Goal: Task Accomplishment & Management: Use online tool/utility

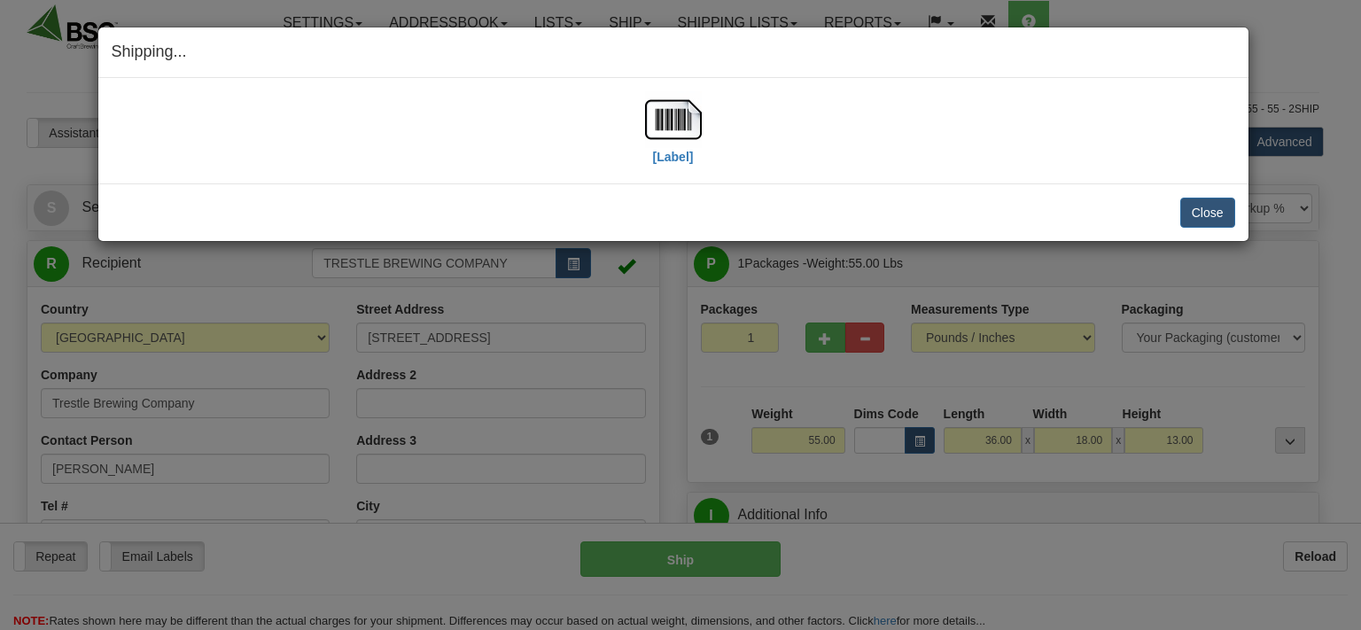
select select "0"
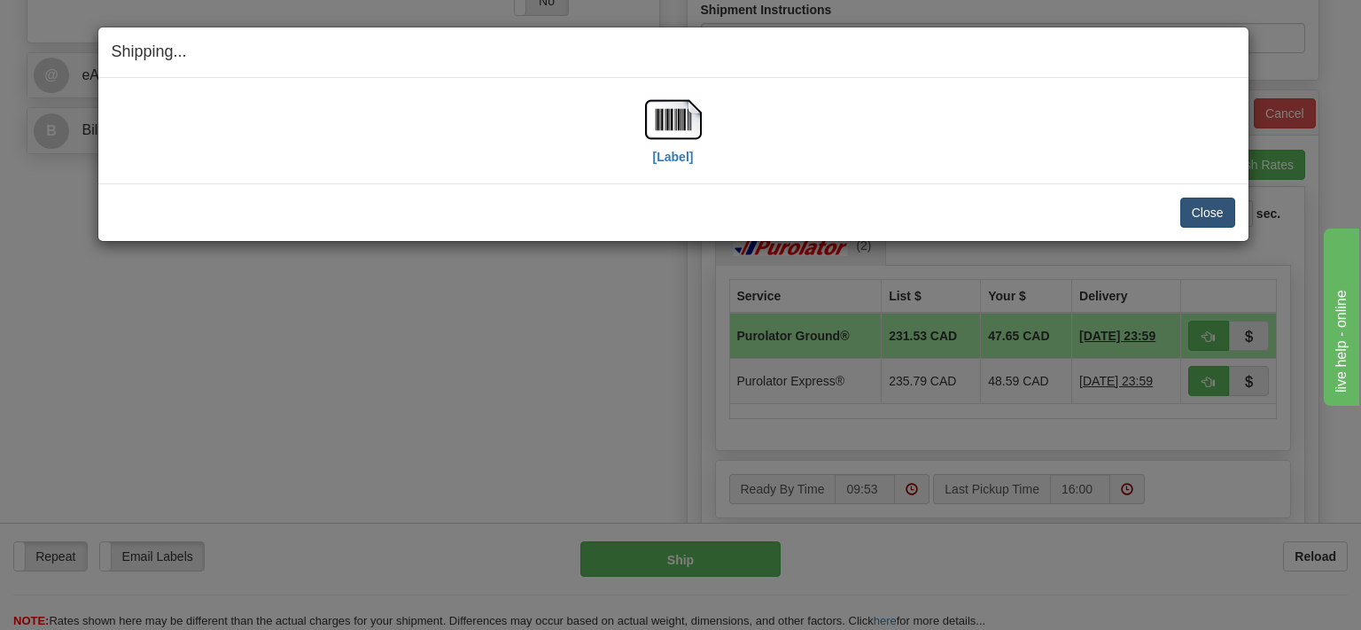
scroll to position [748, 0]
click at [1209, 214] on button "Close" at bounding box center [1207, 213] width 55 height 30
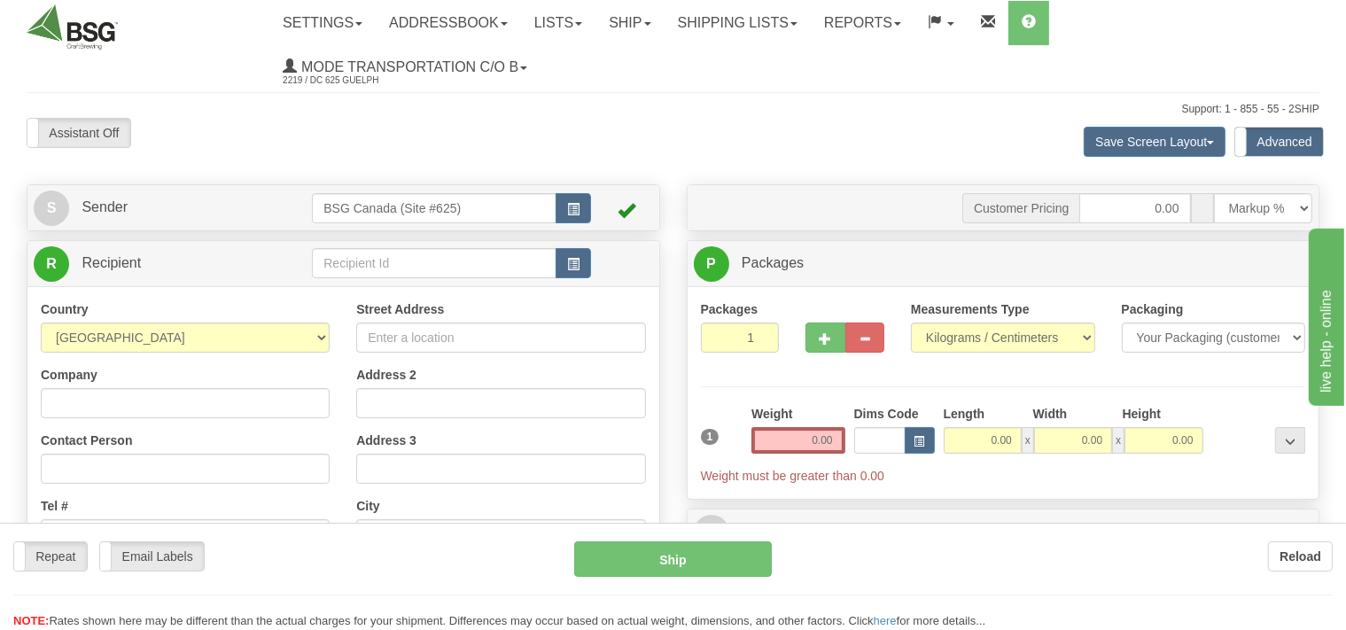
click at [352, 259] on div "Toggle navigation Settings Shipping Preferences Fields Preferences New" at bounding box center [673, 500] width 1346 height 1001
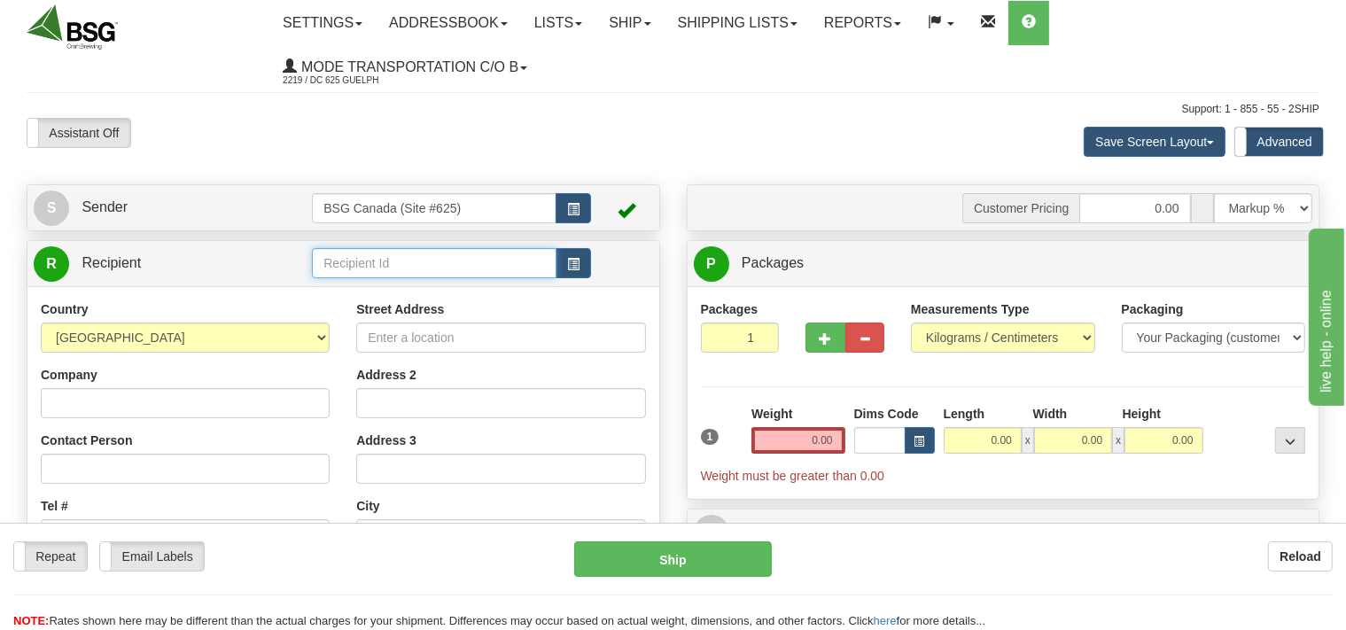
click at [352, 259] on input "text" at bounding box center [434, 263] width 244 height 30
click at [378, 273] on input "text" at bounding box center [434, 263] width 244 height 30
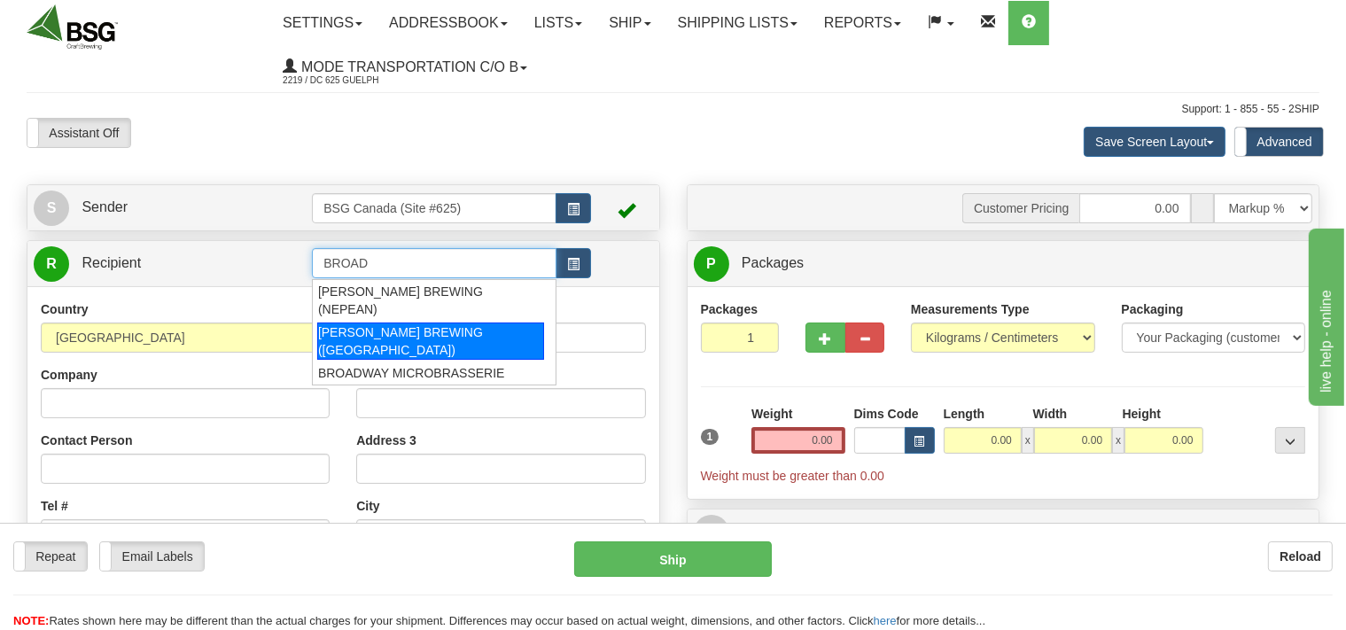
click at [375, 323] on div "BROADHEAD BREWING (ORLEANS)" at bounding box center [430, 341] width 227 height 37
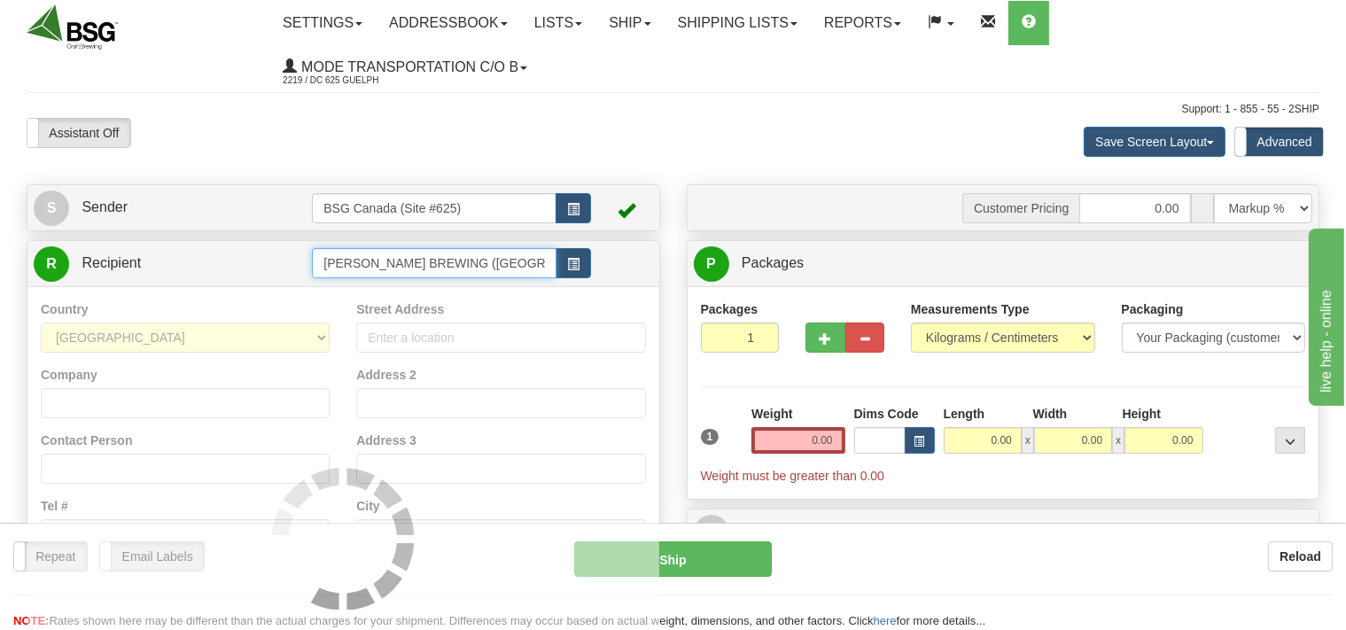
type input "BROADHEAD BREWING (ORLEANS)"
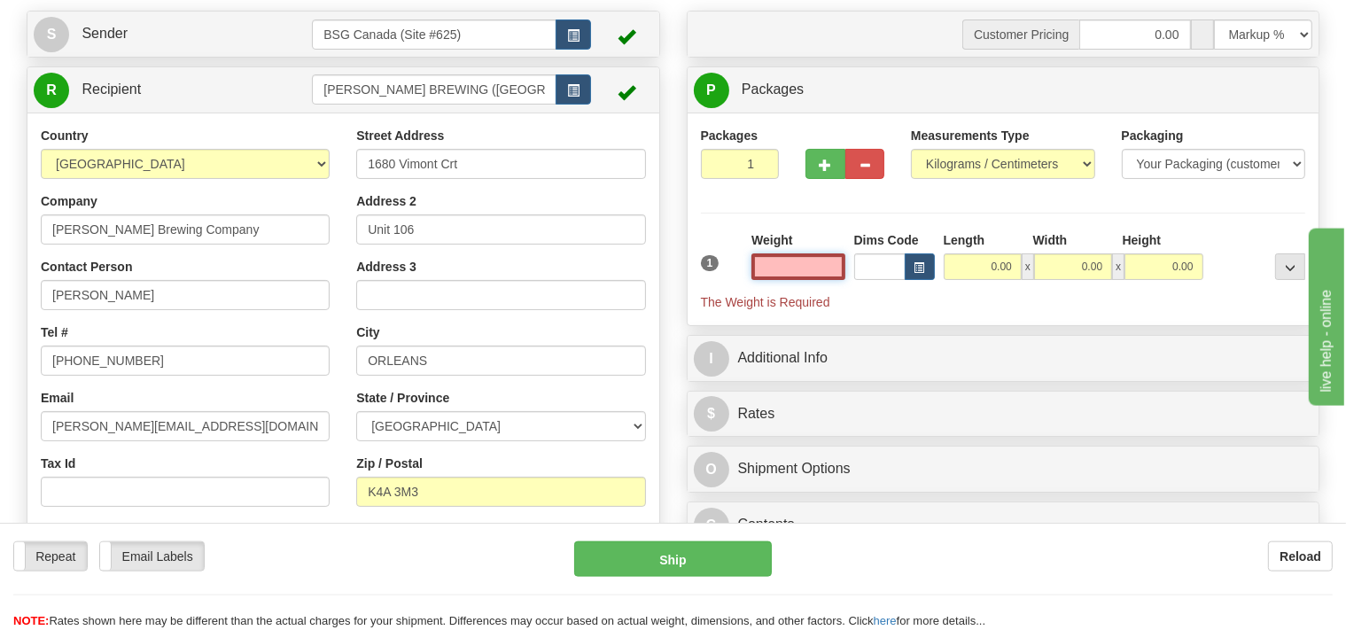
scroll to position [187, 0]
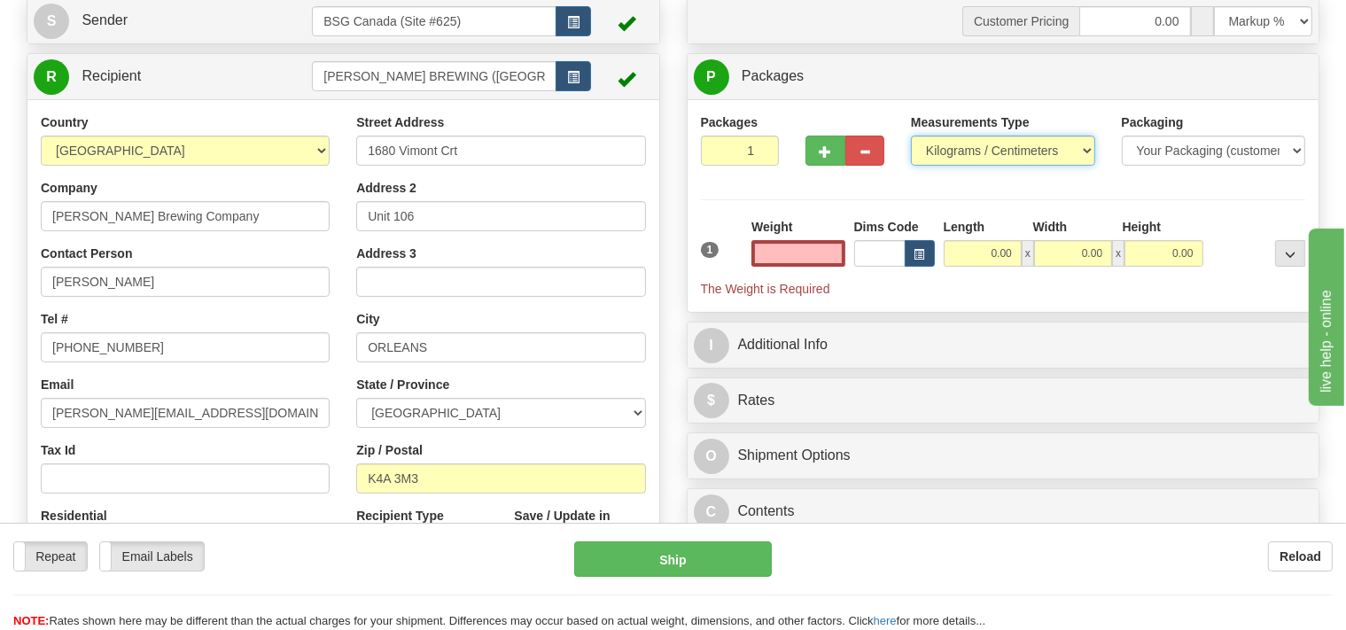
type input "0.00"
click at [911, 136] on select "Pounds / Inches Kilograms / Centimeters" at bounding box center [1003, 151] width 184 height 30
select select "0"
click option "Pounds / Inches" at bounding box center [0, 0] width 0 height 0
click at [806, 255] on input "0.00" at bounding box center [797, 253] width 93 height 27
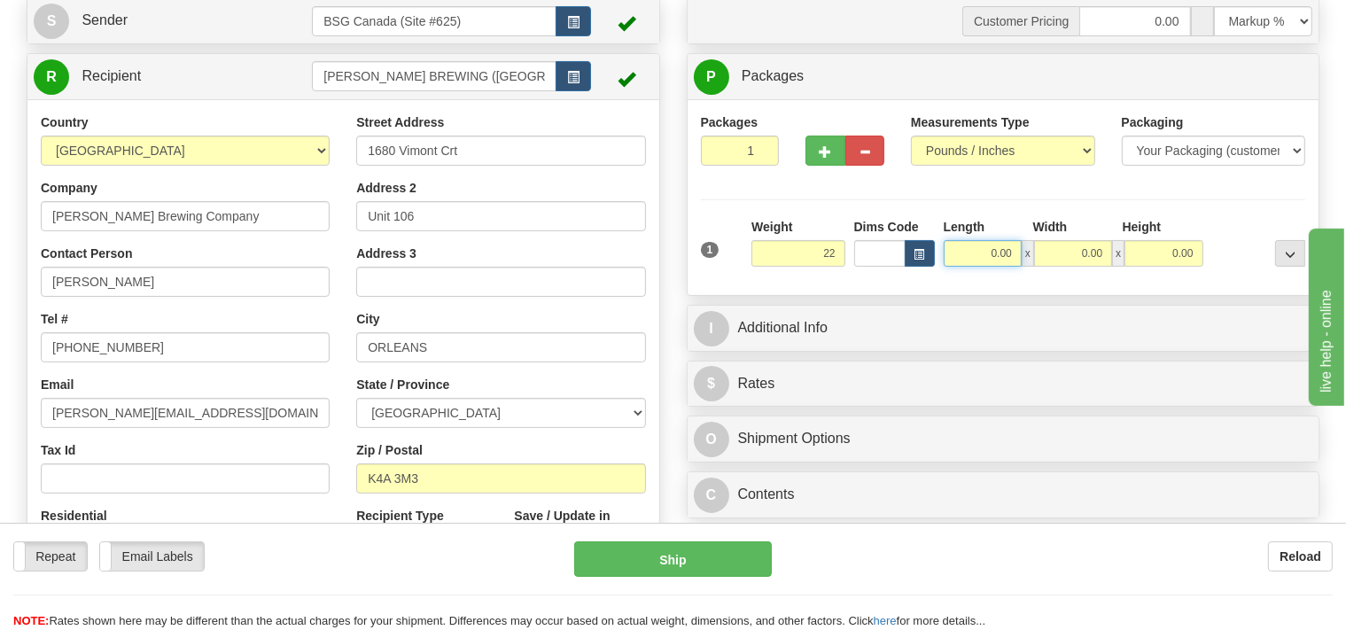
type input "22.00"
click at [968, 256] on input "0.00" at bounding box center [983, 253] width 78 height 27
type input "24.00"
click at [1050, 245] on input "0.00" at bounding box center [1073, 253] width 78 height 27
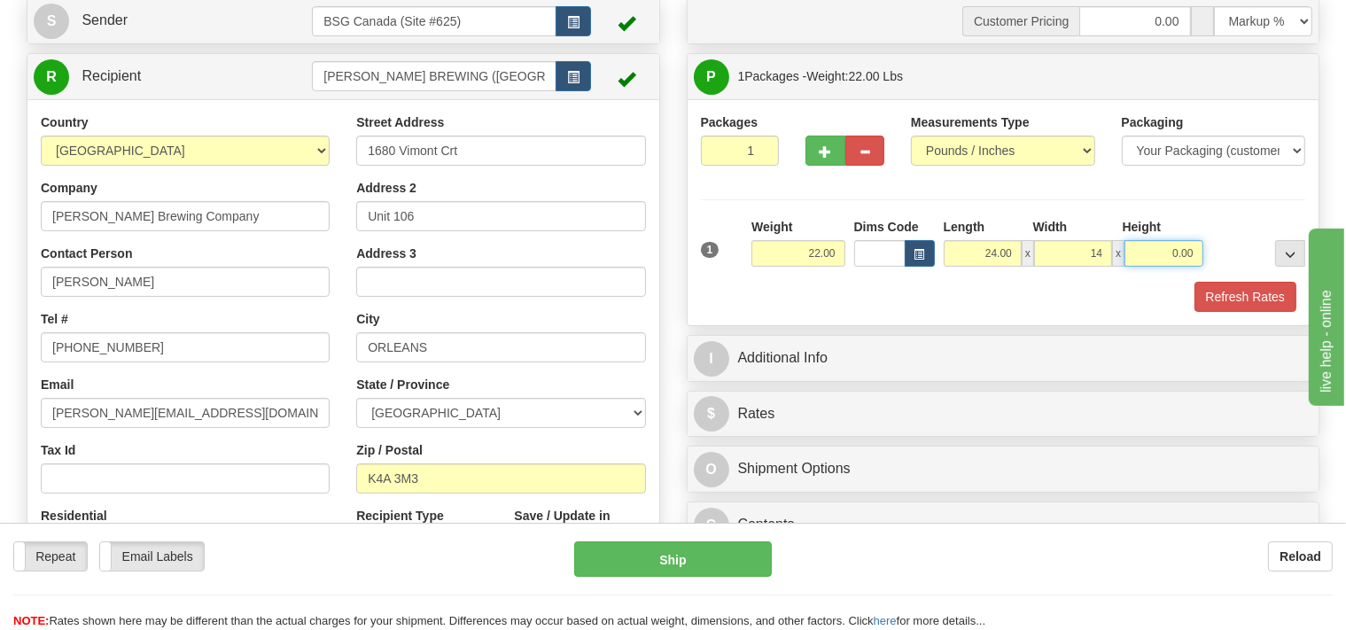
type input "14.00"
click at [1154, 251] on input "0.00" at bounding box center [1163, 253] width 78 height 27
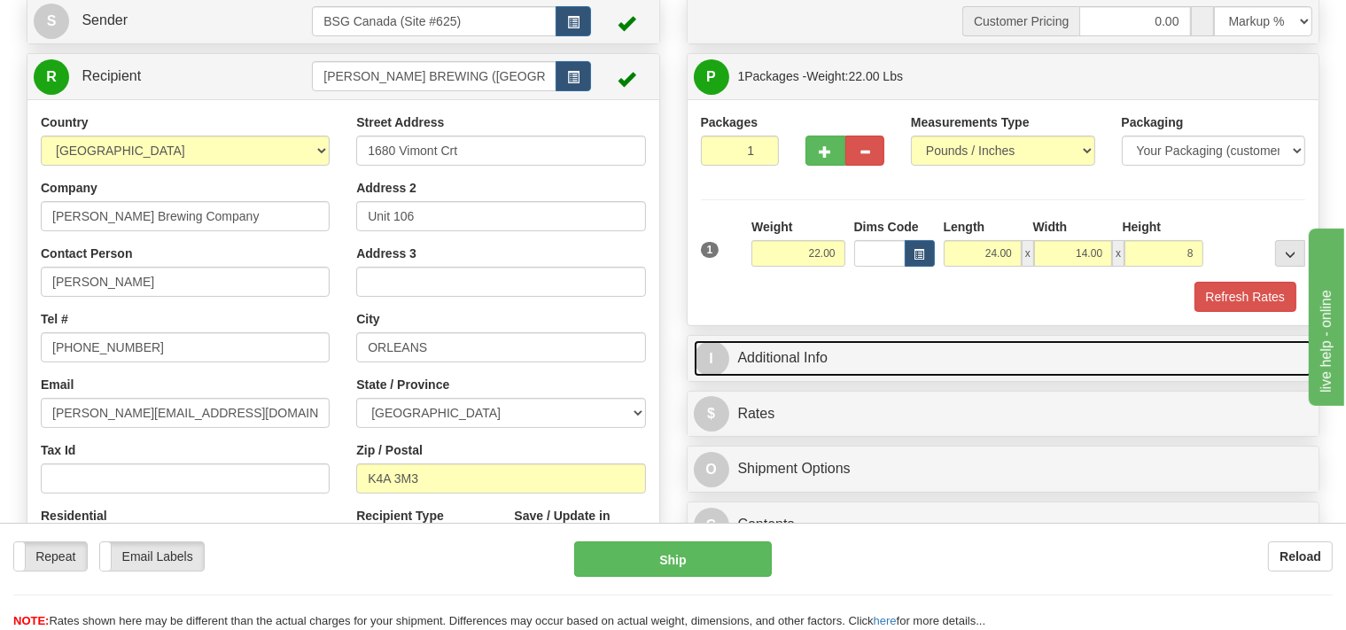
type input "8.00"
click at [940, 360] on link "I Additional Info" at bounding box center [1003, 358] width 619 height 36
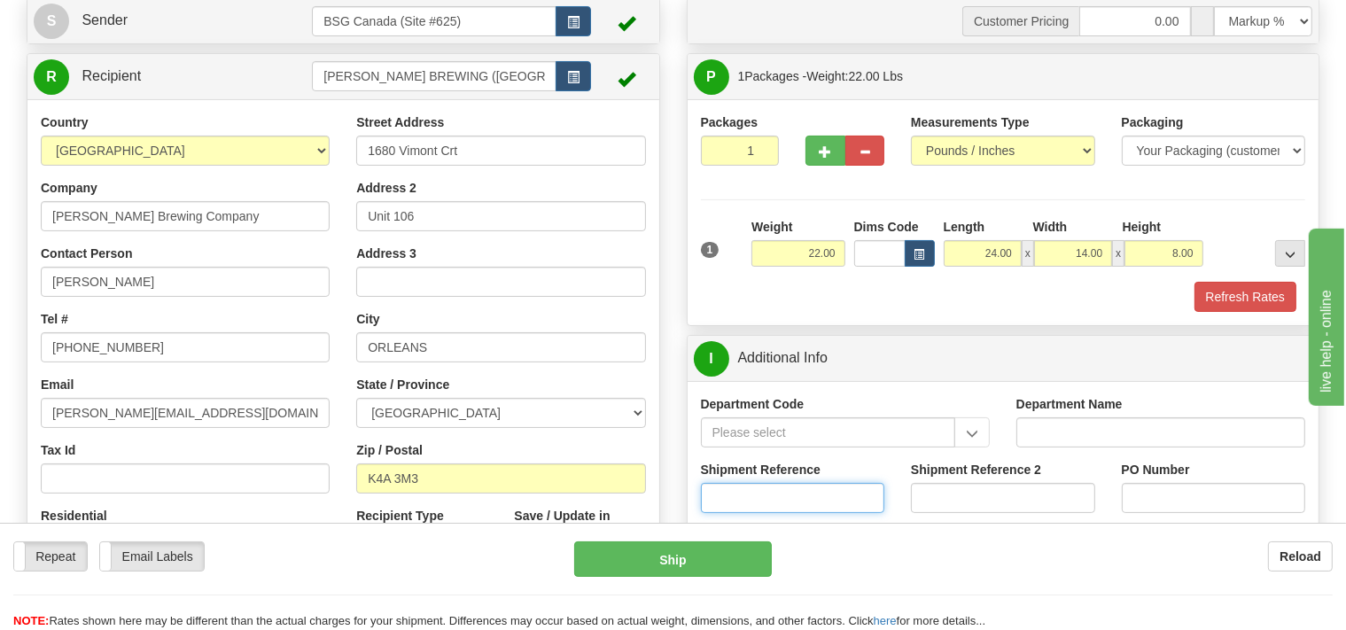
click at [787, 494] on input "Shipment Reference" at bounding box center [793, 498] width 184 height 30
type input "SO170-150476"
click at [1260, 293] on button "Refresh Rates" at bounding box center [1245, 297] width 102 height 30
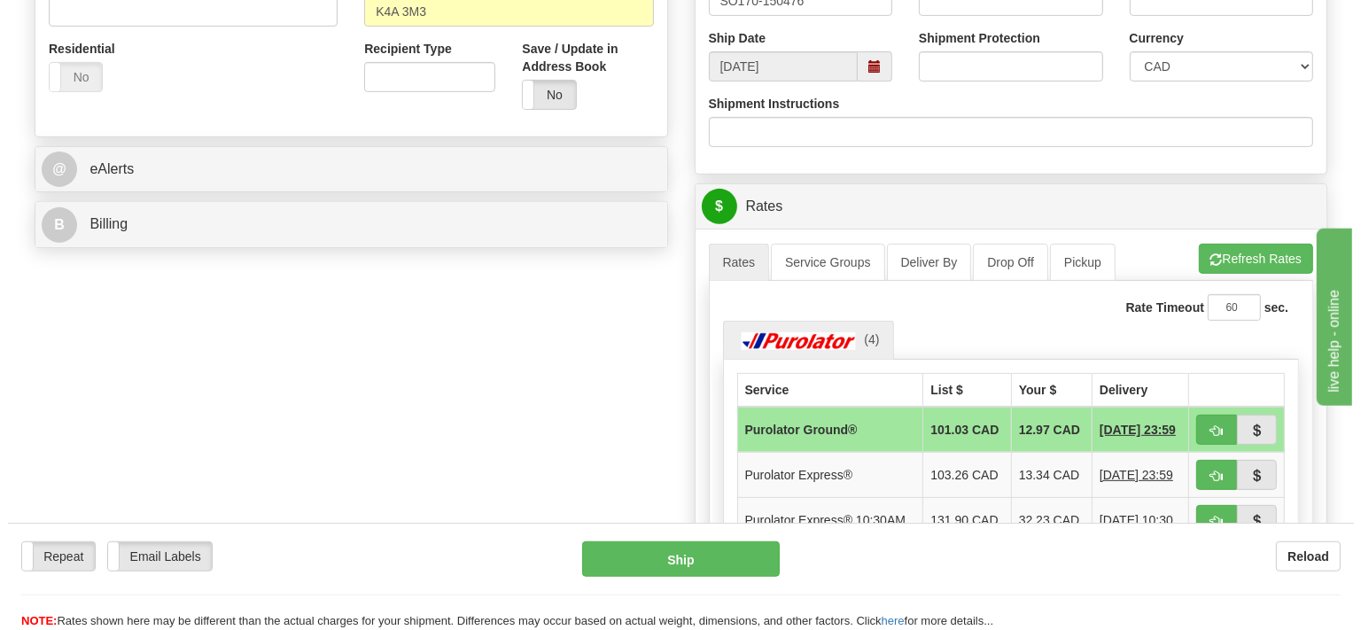
scroll to position [655, 0]
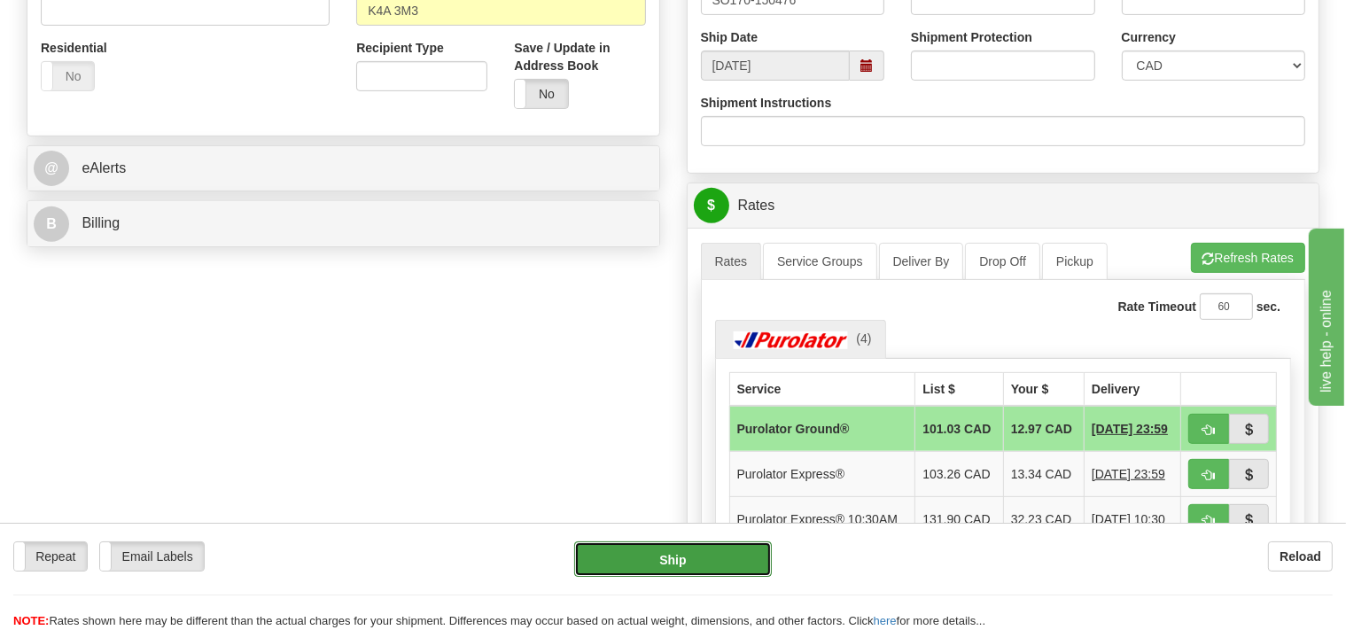
click at [697, 570] on button "Ship" at bounding box center [673, 558] width 198 height 35
type input "260"
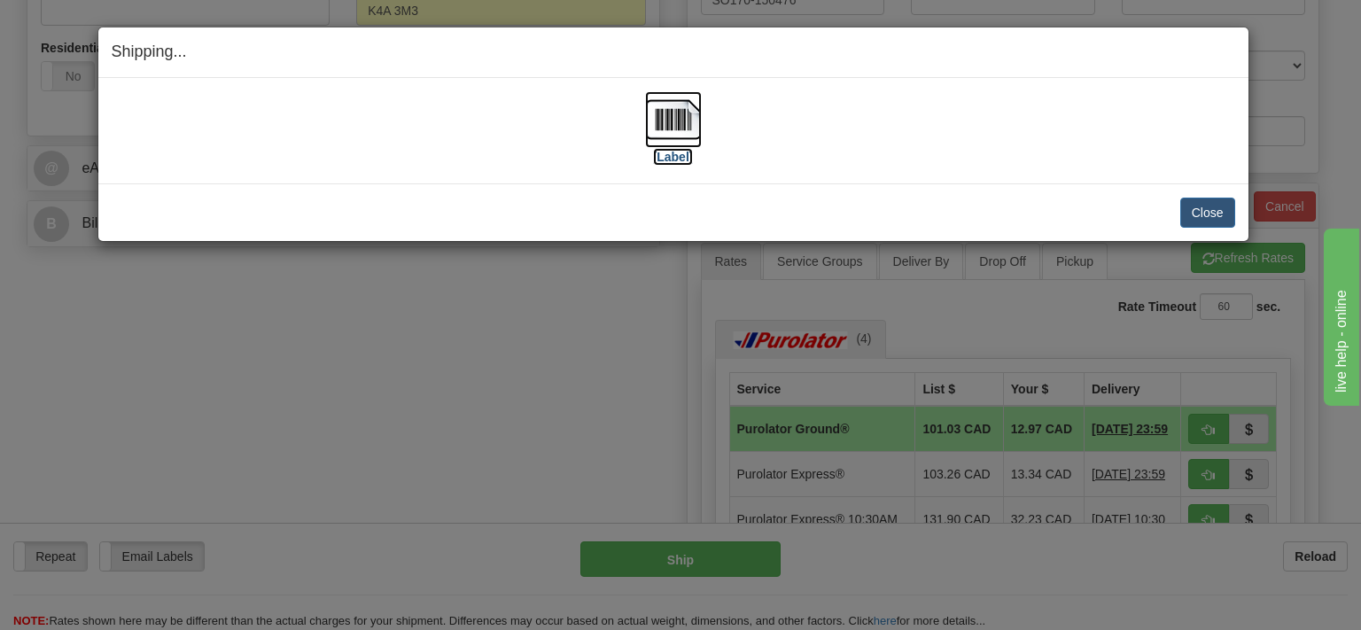
click at [657, 133] on img at bounding box center [673, 119] width 57 height 57
click at [1201, 204] on button "Close" at bounding box center [1207, 213] width 55 height 30
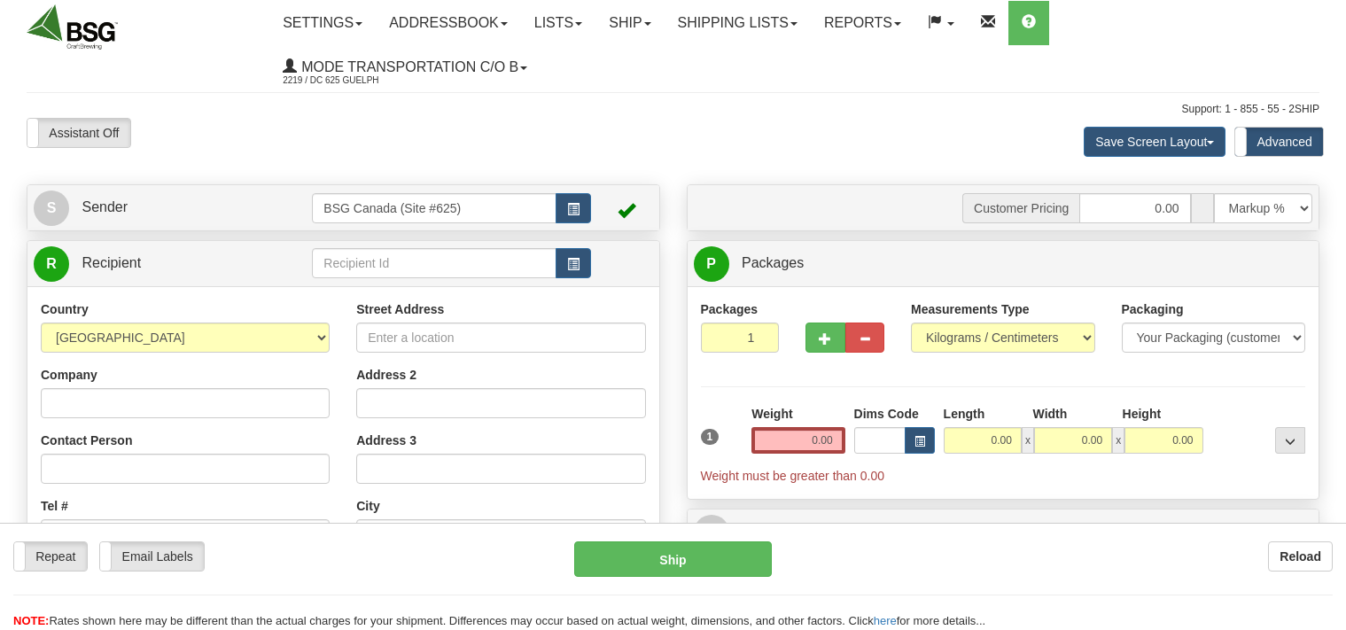
click at [343, 260] on input "text" at bounding box center [434, 263] width 244 height 30
click at [387, 271] on input "text" at bounding box center [434, 263] width 244 height 30
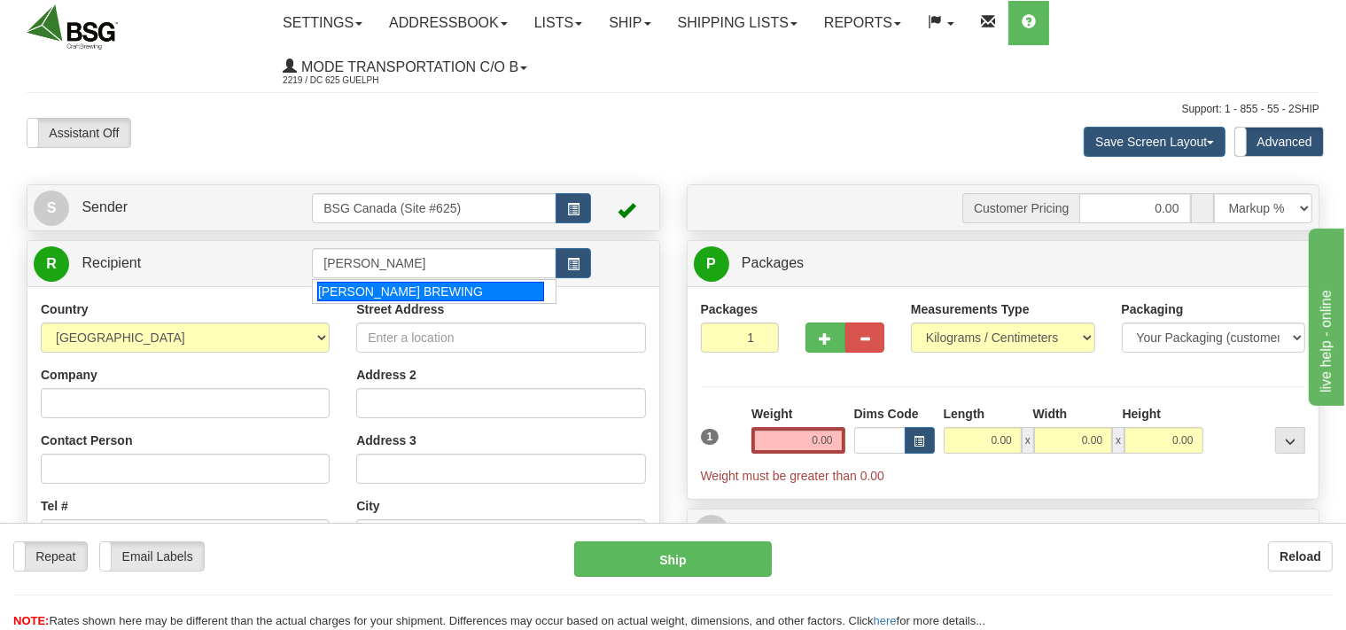
click at [428, 293] on div "HENDERSON BREWING" at bounding box center [430, 291] width 227 height 19
type input "HENDERSON BREWING"
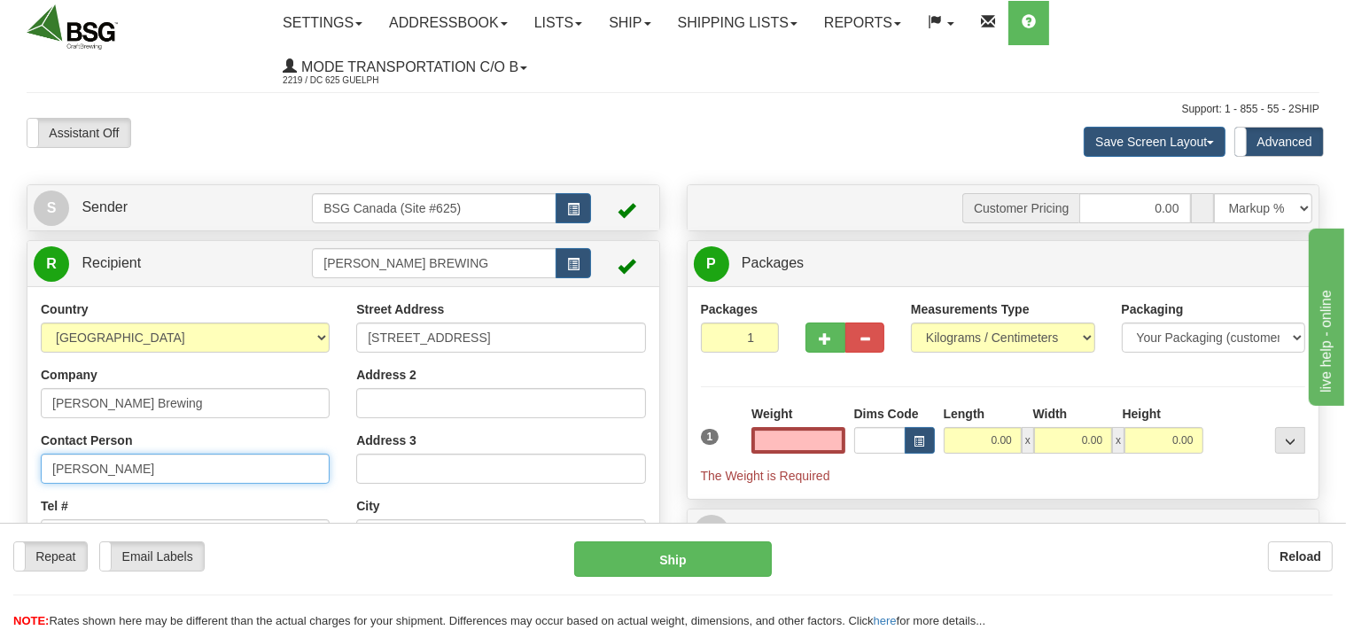
type input "0.00"
drag, startPoint x: 105, startPoint y: 476, endPoint x: 0, endPoint y: 484, distance: 104.9
click at [41, 484] on input "Steve" at bounding box center [185, 469] width 289 height 30
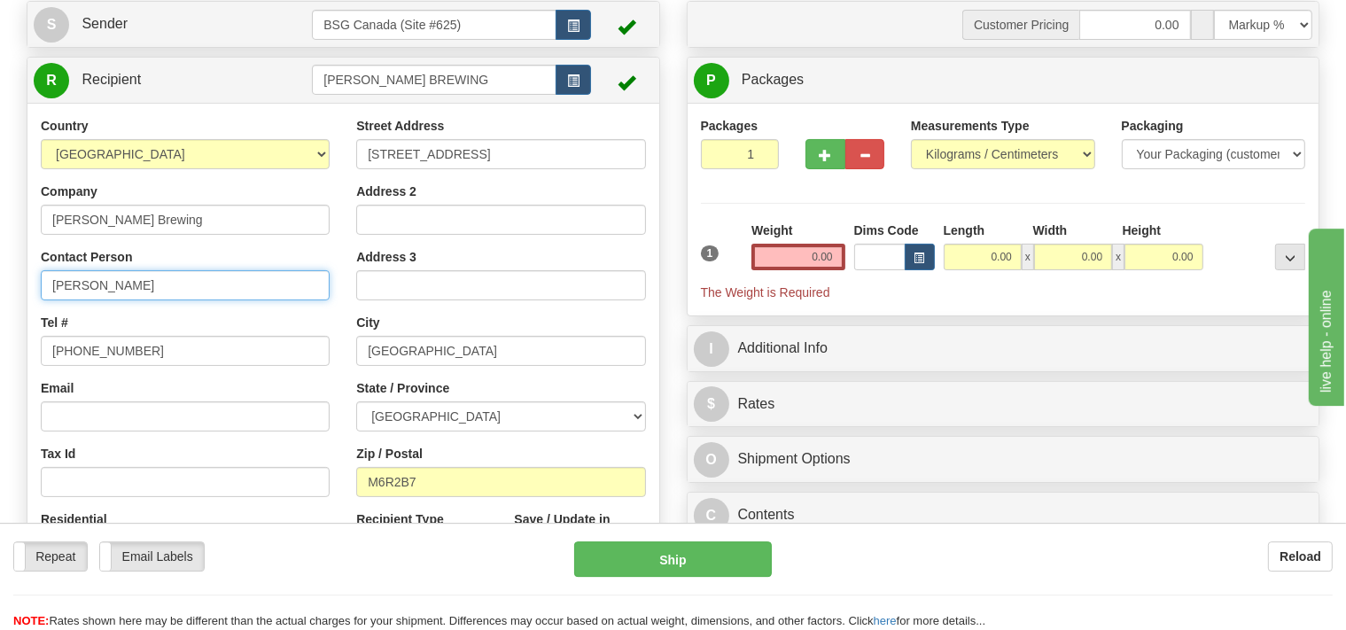
scroll to position [187, 0]
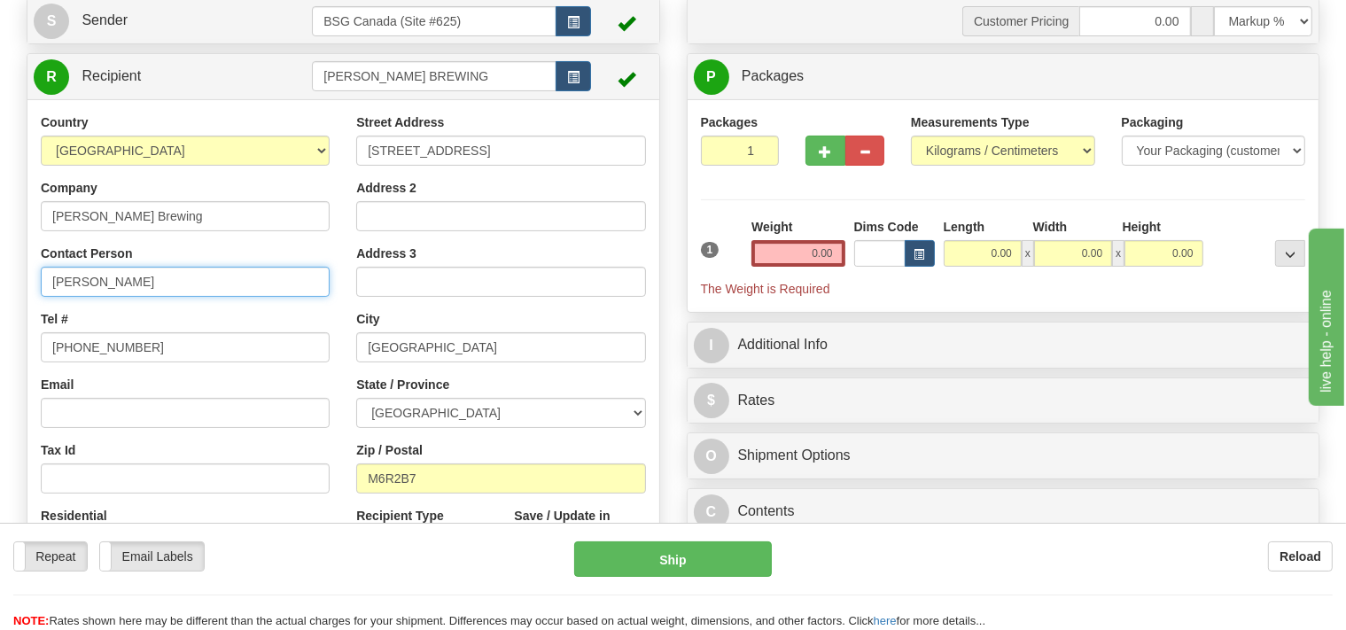
type input "Ashley"
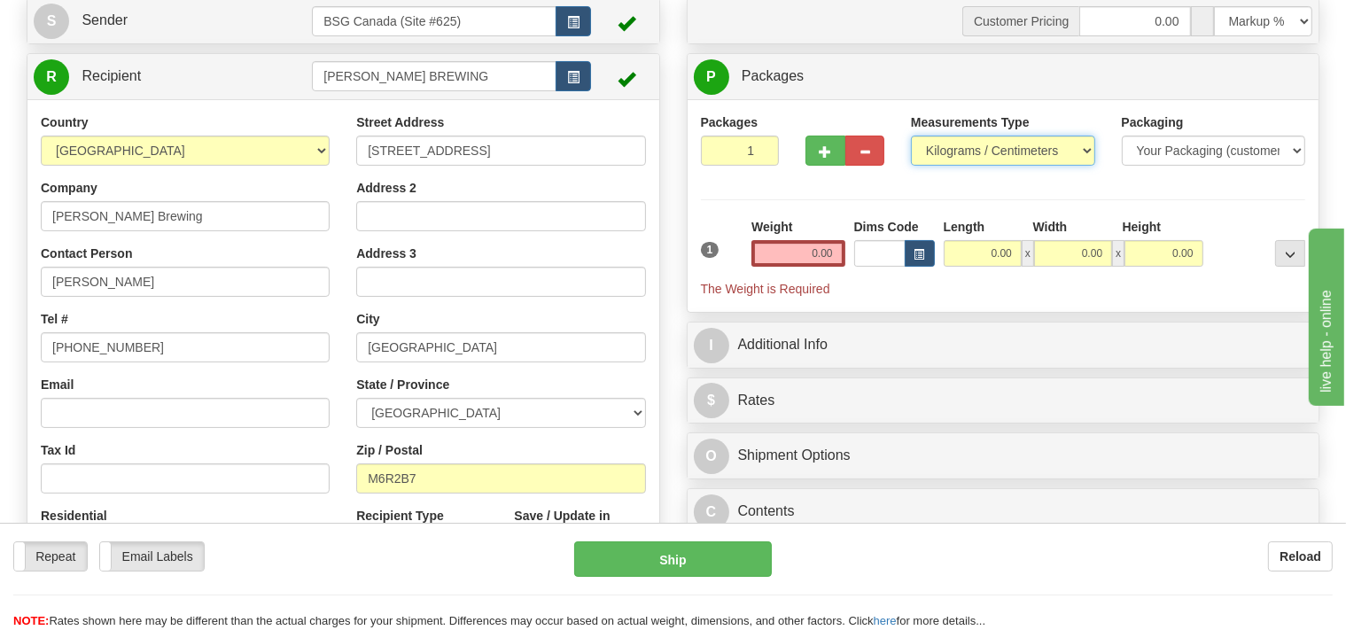
click at [911, 136] on select "Pounds / Inches Kilograms / Centimeters" at bounding box center [1003, 151] width 184 height 30
select select "0"
click option "Pounds / Inches" at bounding box center [0, 0] width 0 height 0
click at [785, 253] on input "0.00" at bounding box center [797, 253] width 93 height 27
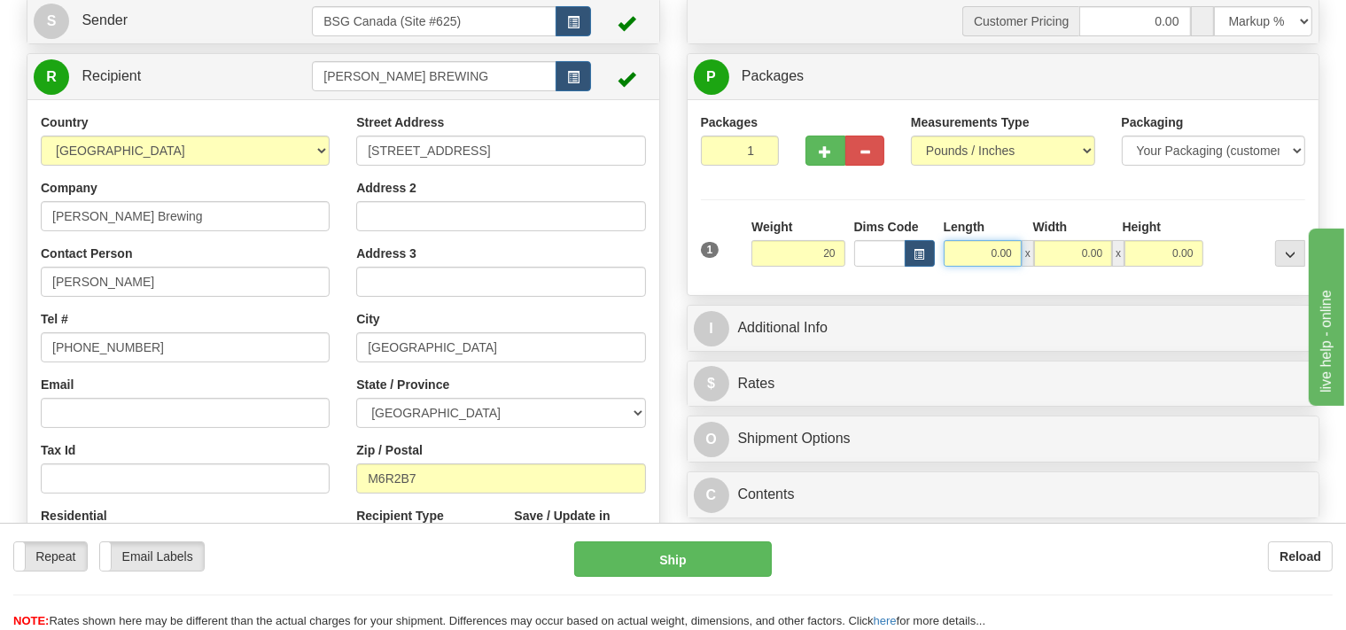
type input "20.00"
click at [959, 250] on input "0.00" at bounding box center [983, 253] width 78 height 27
type input "16.00"
click at [1068, 253] on input "0.00" at bounding box center [1073, 253] width 78 height 27
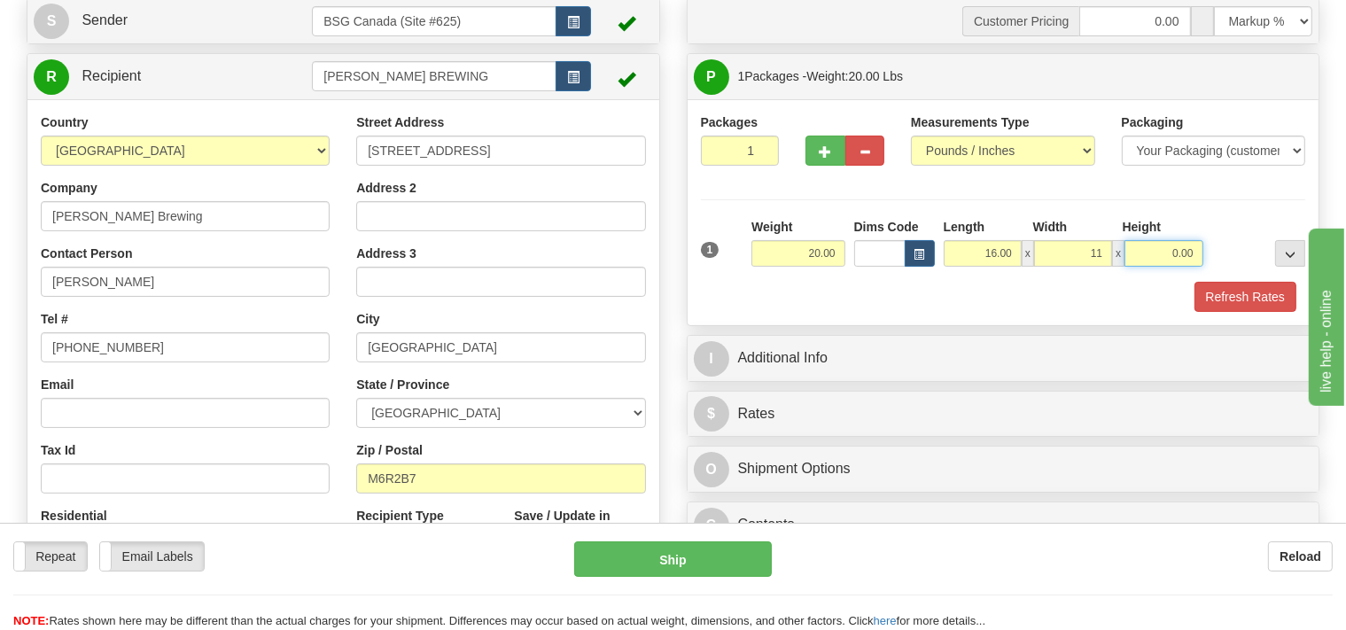
type input "11.00"
click at [1147, 253] on input "0.00" at bounding box center [1163, 253] width 78 height 27
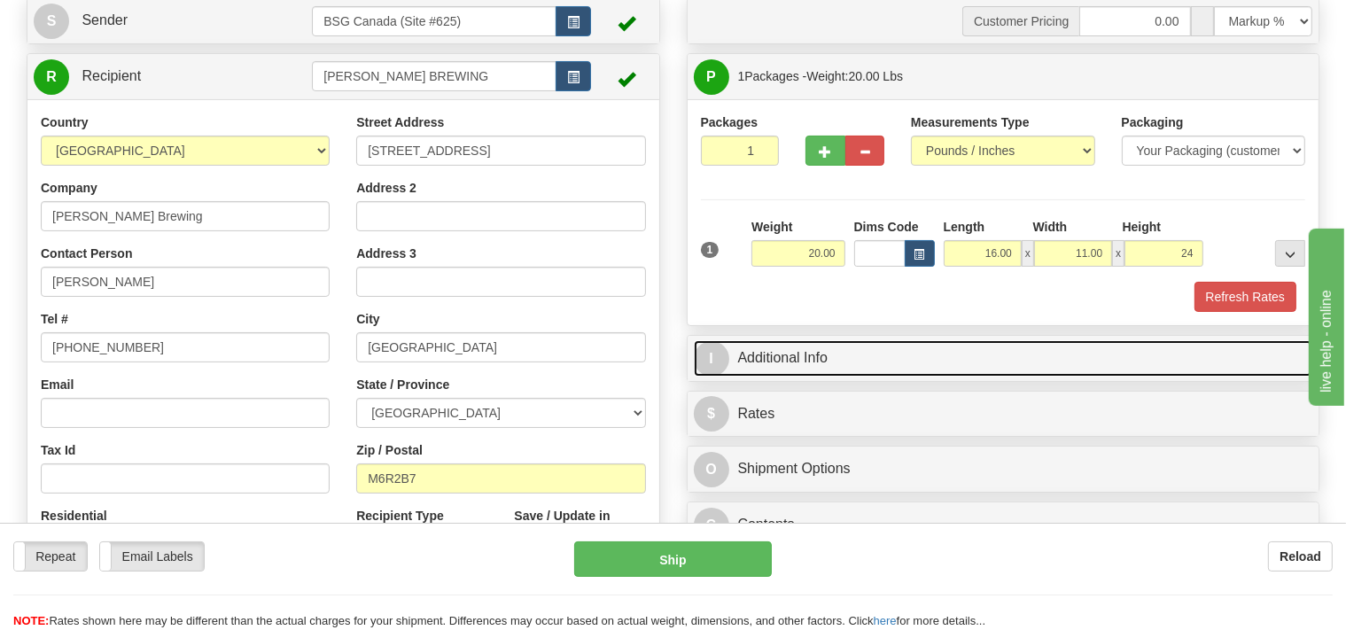
type input "24.00"
click at [867, 363] on link "I Additional Info" at bounding box center [1003, 358] width 619 height 36
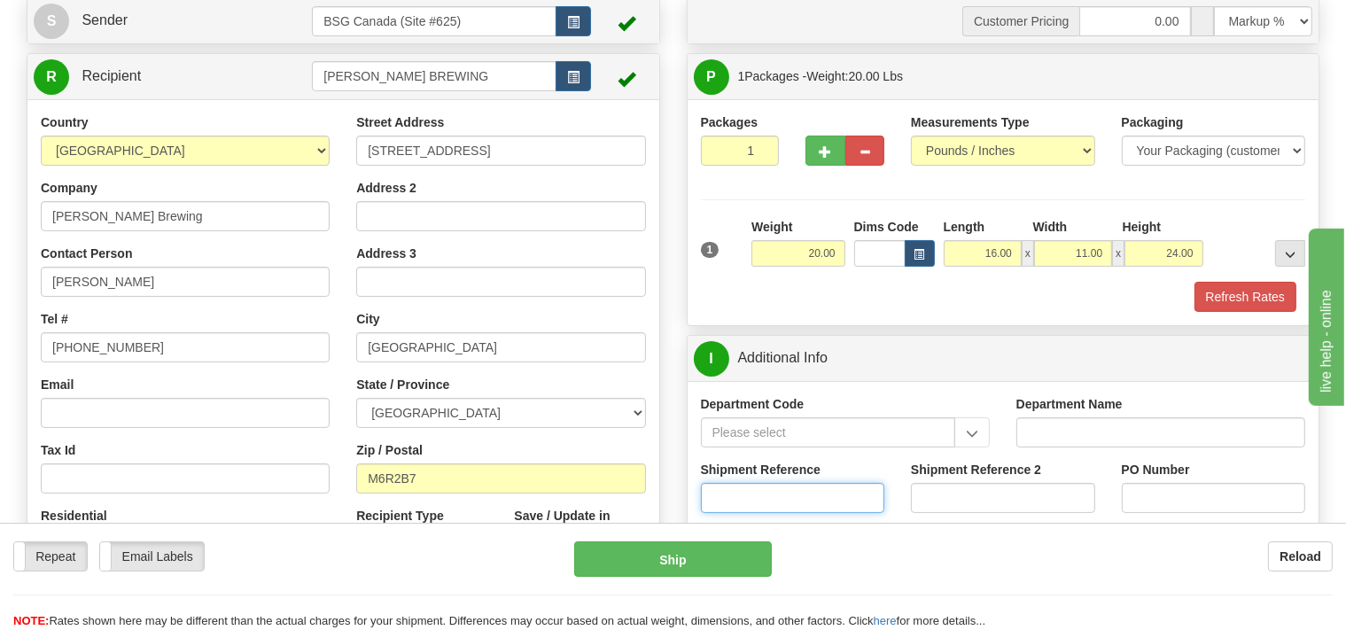
click at [721, 497] on input "Shipment Reference" at bounding box center [793, 498] width 184 height 30
type input "SO170-150518"
click at [1270, 287] on button "Refresh Rates" at bounding box center [1245, 297] width 102 height 30
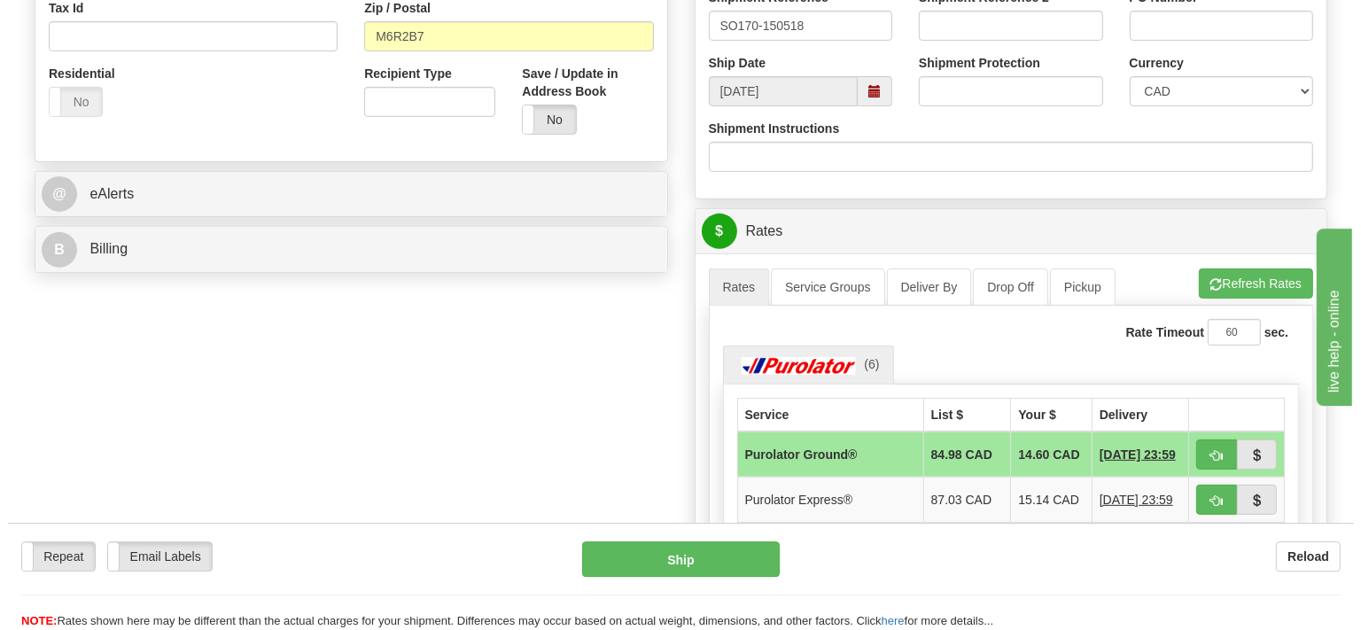
scroll to position [655, 0]
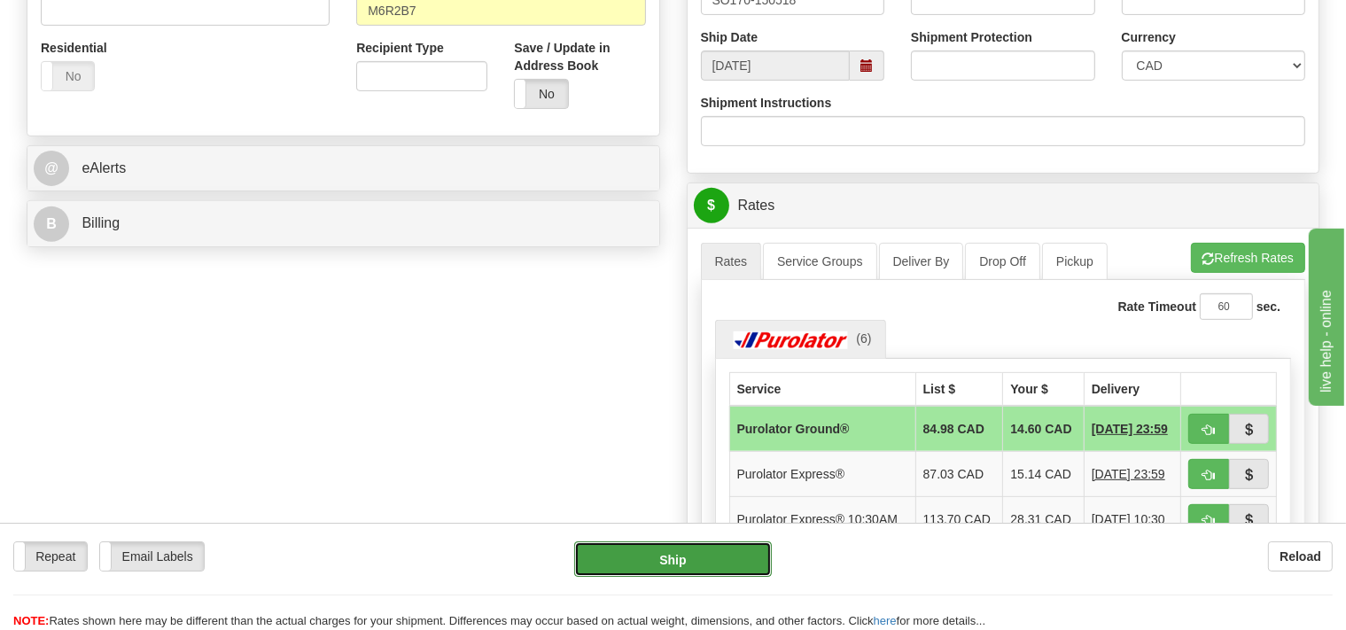
click at [725, 556] on button "Ship" at bounding box center [673, 558] width 198 height 35
type input "260"
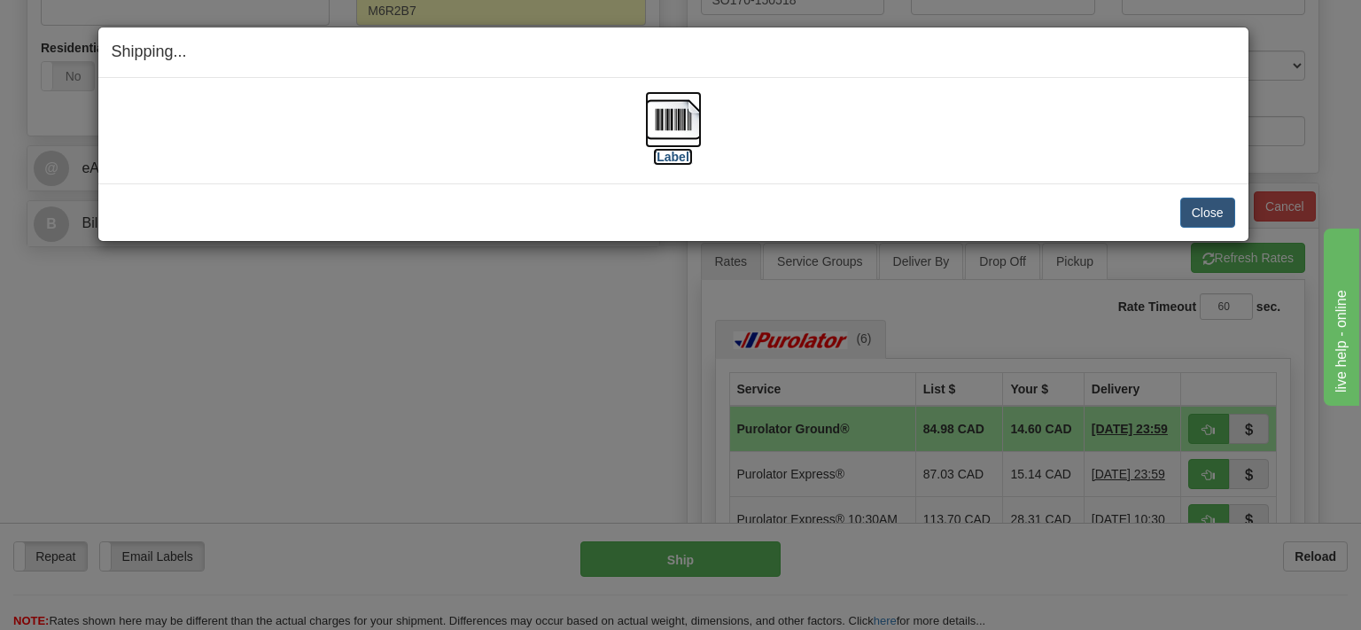
click at [667, 124] on img at bounding box center [673, 119] width 57 height 57
